Goal: Check status: Check status

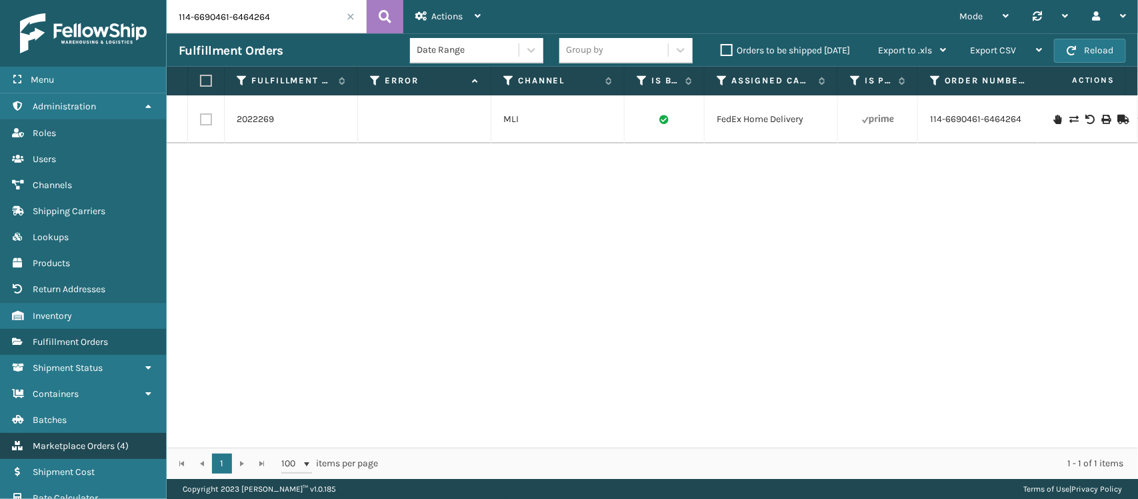
click at [87, 433] on link "Marketplace Orders ( 4 )" at bounding box center [83, 446] width 166 height 26
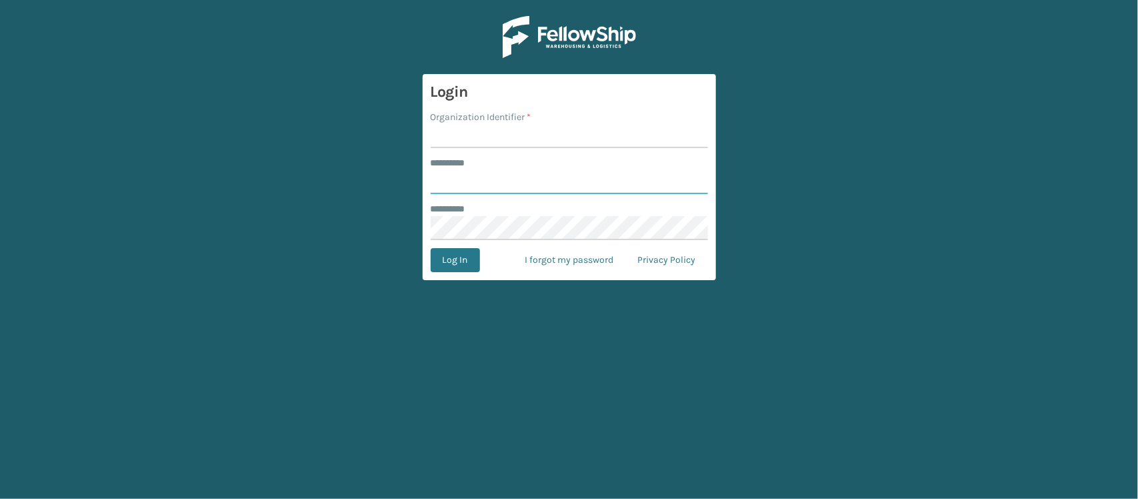
type input "*********"
drag, startPoint x: 465, startPoint y: 147, endPoint x: 467, endPoint y: 127, distance: 19.4
click at [465, 147] on input "Organization Identifier *" at bounding box center [569, 136] width 277 height 24
type input "SleepGeekz"
click at [451, 261] on button "Log In" at bounding box center [455, 260] width 49 height 24
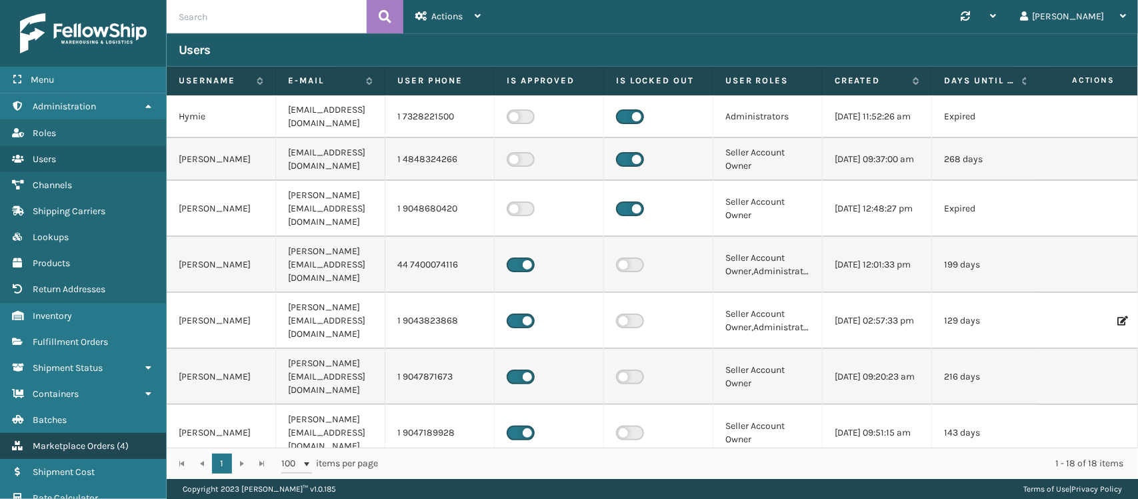
click at [90, 440] on span "Marketplace Orders" at bounding box center [74, 445] width 82 height 11
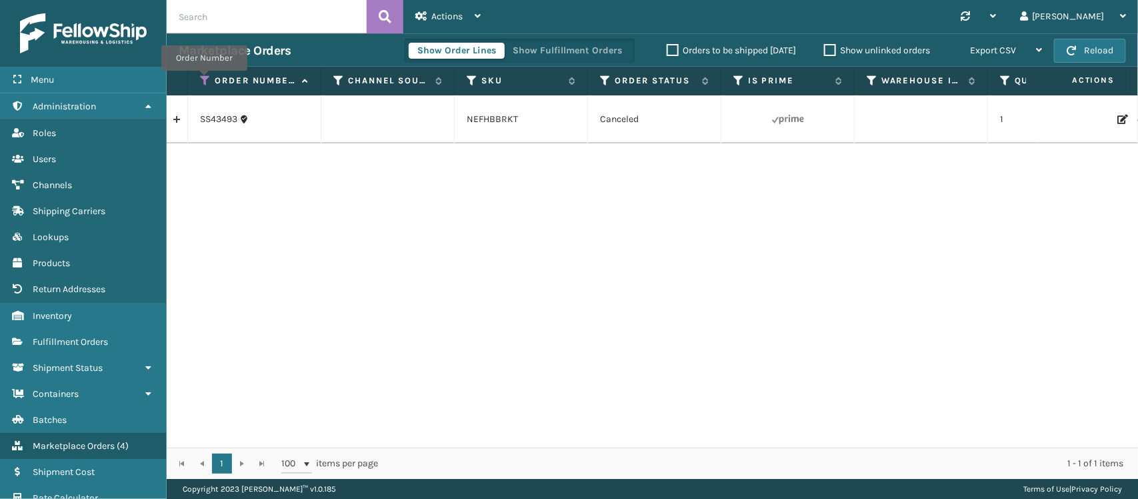
click at [204, 80] on icon at bounding box center [205, 81] width 11 height 12
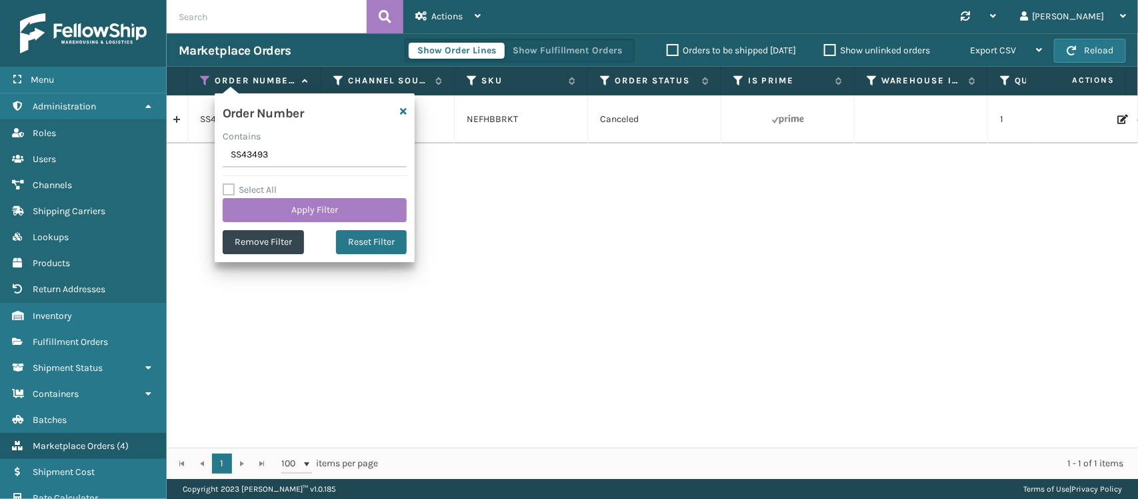
click at [245, 155] on input "SS43493" at bounding box center [315, 155] width 184 height 24
type input "SS43742"
click at [261, 207] on button "Apply Filter" at bounding box center [315, 210] width 184 height 24
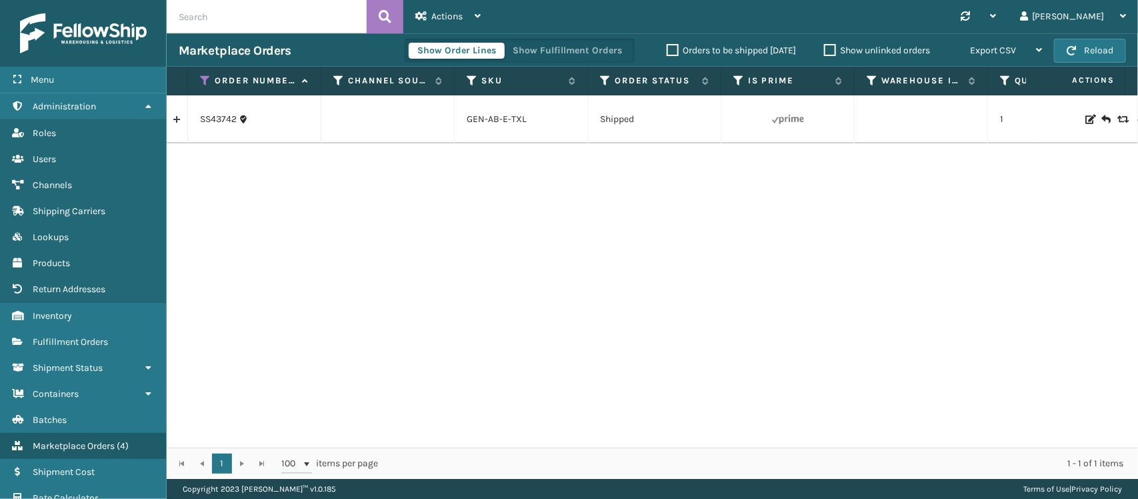
click at [177, 123] on link at bounding box center [177, 119] width 21 height 21
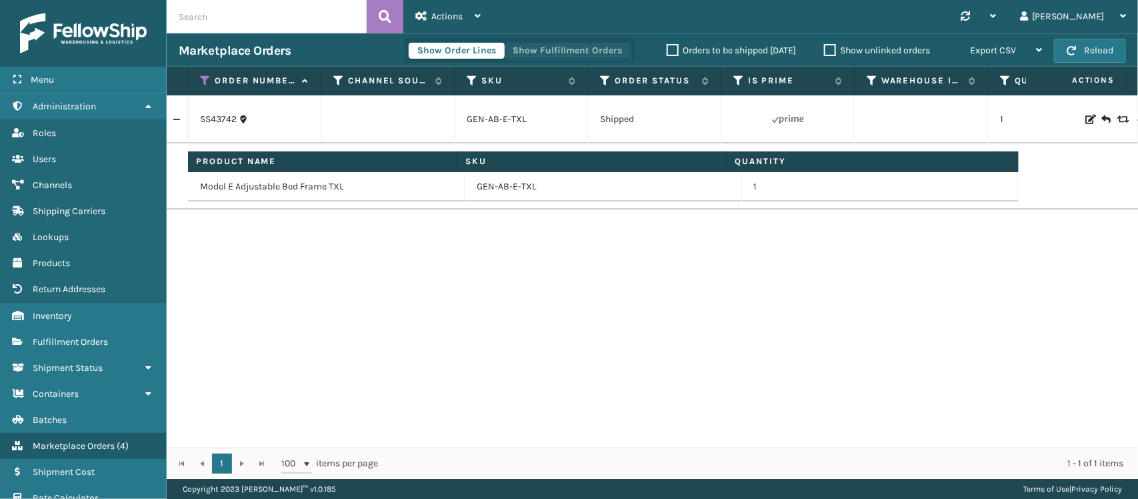
click at [595, 47] on button "Show Fulfillment Orders" at bounding box center [567, 51] width 127 height 16
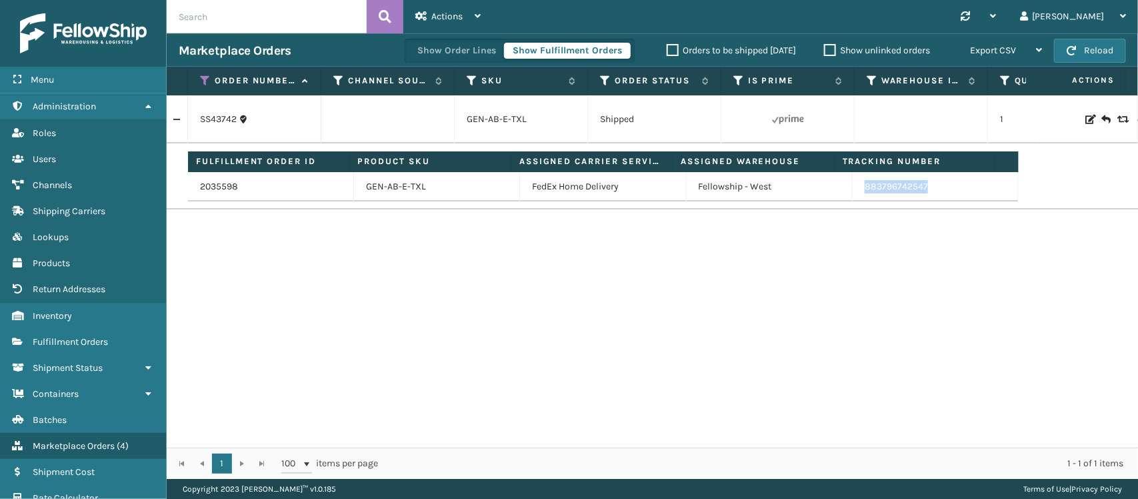
drag, startPoint x: 920, startPoint y: 194, endPoint x: 850, endPoint y: 195, distance: 69.3
click at [852, 195] on td "883796742547" at bounding box center [935, 186] width 166 height 29
copy link "883796742547"
